Goal: Task Accomplishment & Management: Manage account settings

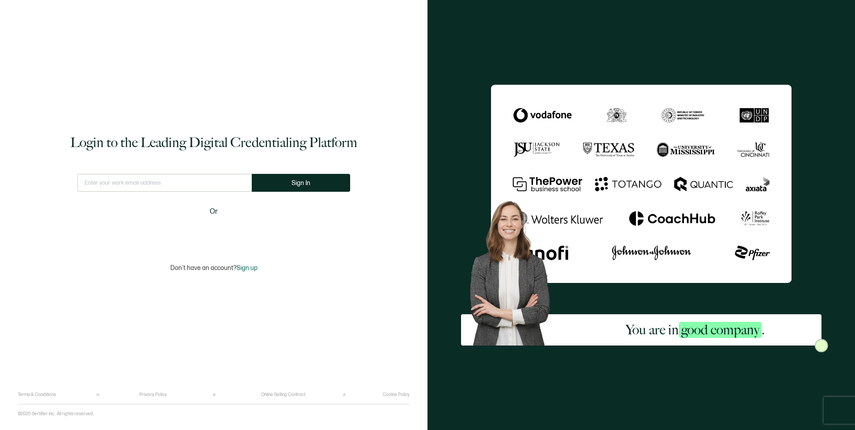
click at [148, 184] on input "text" at bounding box center [164, 183] width 174 height 18
type input "[EMAIL_ADDRESS][DOMAIN_NAME]"
click at [305, 183] on span "Sign In" at bounding box center [301, 183] width 19 height 7
